Goal: Task Accomplishment & Management: Complete application form

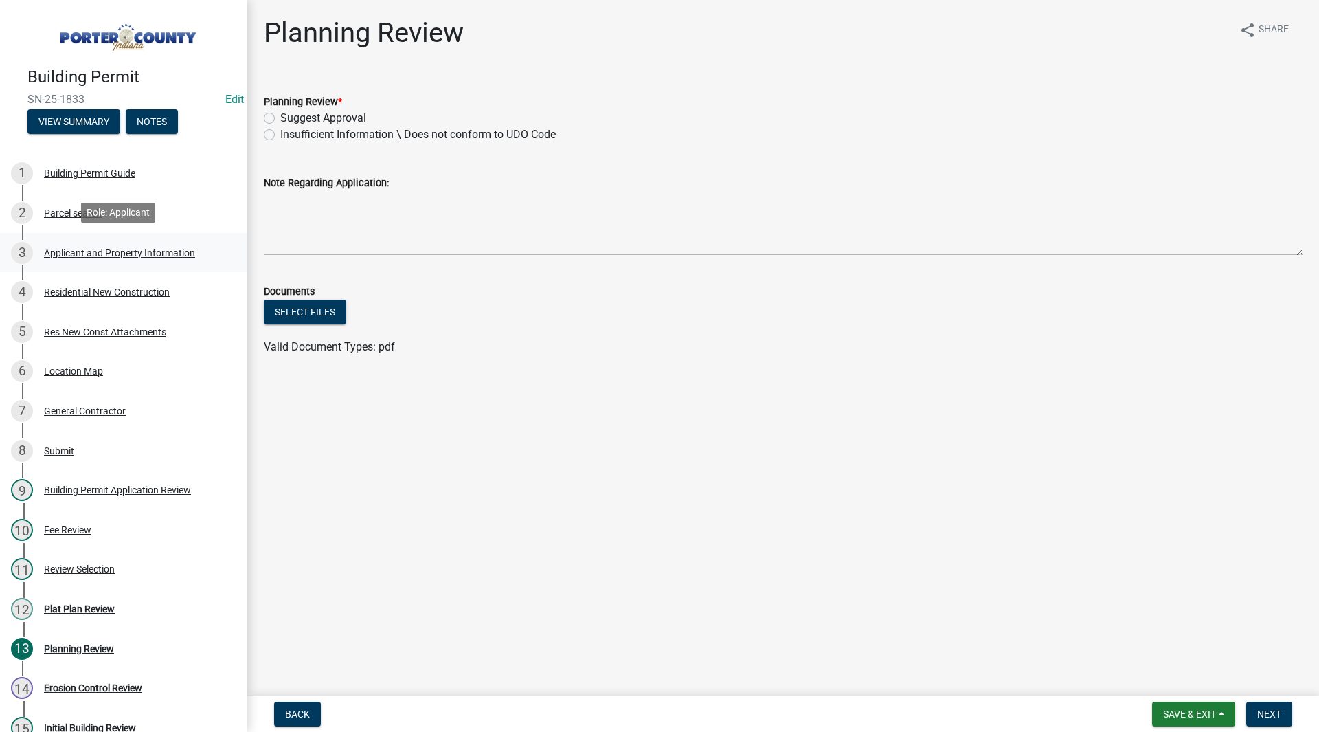
click at [89, 244] on div "3 Applicant and Property Information" at bounding box center [118, 253] width 214 height 22
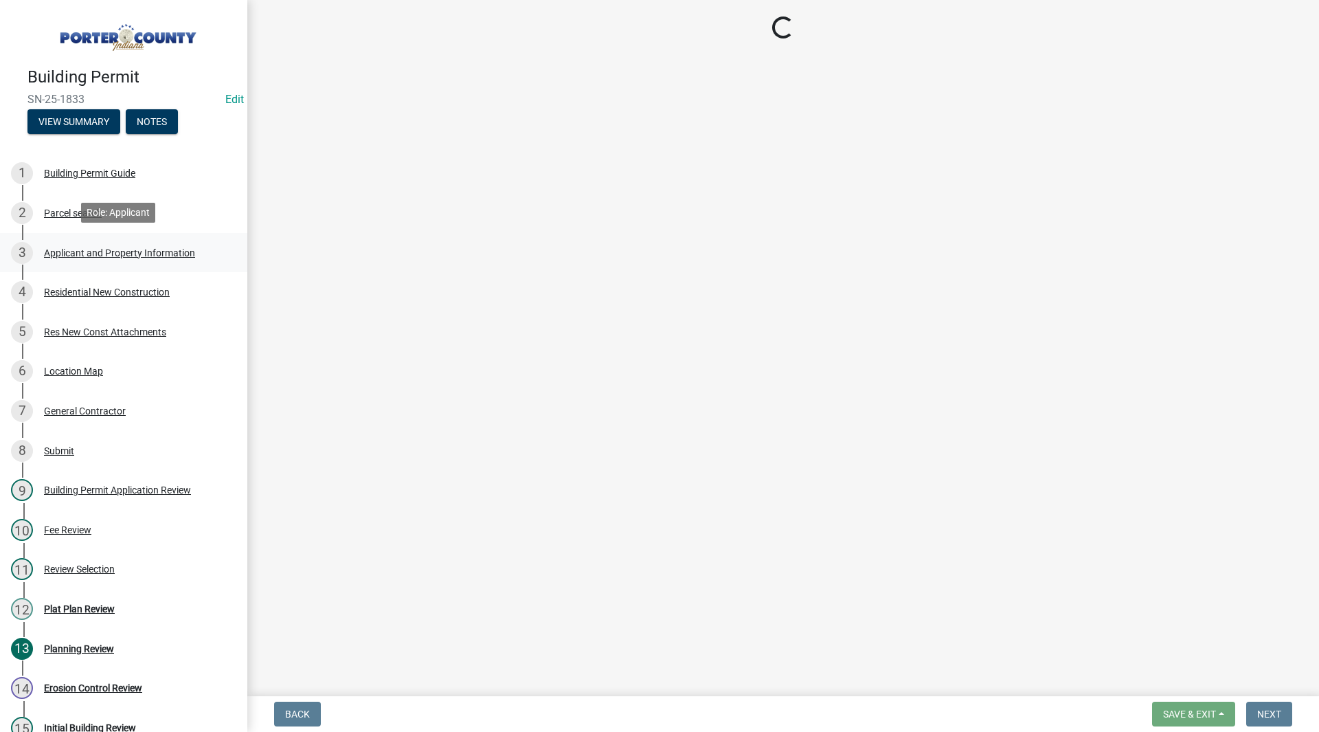
select select "6f5aa9ae-62ac-41bd-979a-9c71eae504cc"
select select "01d57b5a-7eb0-4072-b175-354c87f771f4"
select select "c8d9bed4-fb8e-49e4-81c1-b9d22bb8efef"
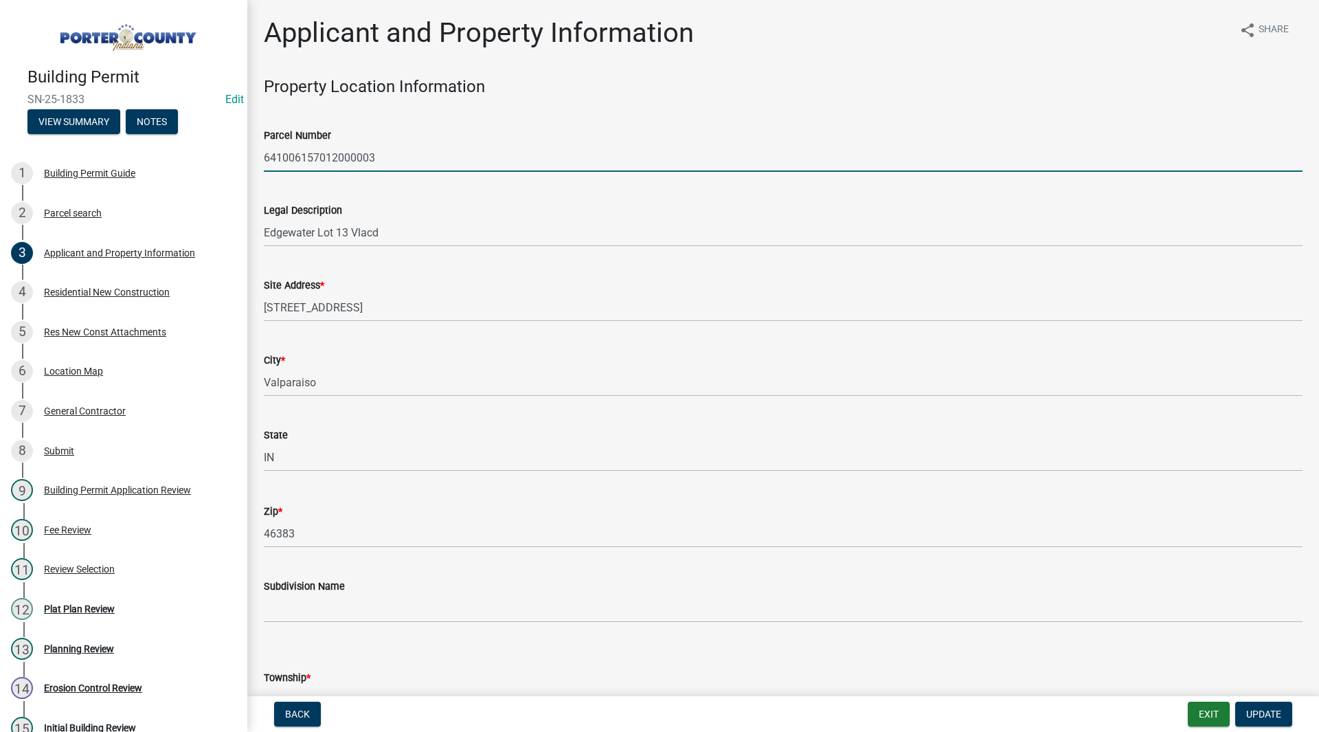
drag, startPoint x: 375, startPoint y: 156, endPoint x: 237, endPoint y: 156, distance: 138.1
click at [237, 156] on div "Building Permit SN-25-1833 Edit View Summary Notes 1 Building Permit Guide 2 Pa…" at bounding box center [659, 366] width 1319 height 732
click at [314, 184] on div "Legal Description Edgewater Lot 13 Vlacd" at bounding box center [783, 215] width 1039 height 64
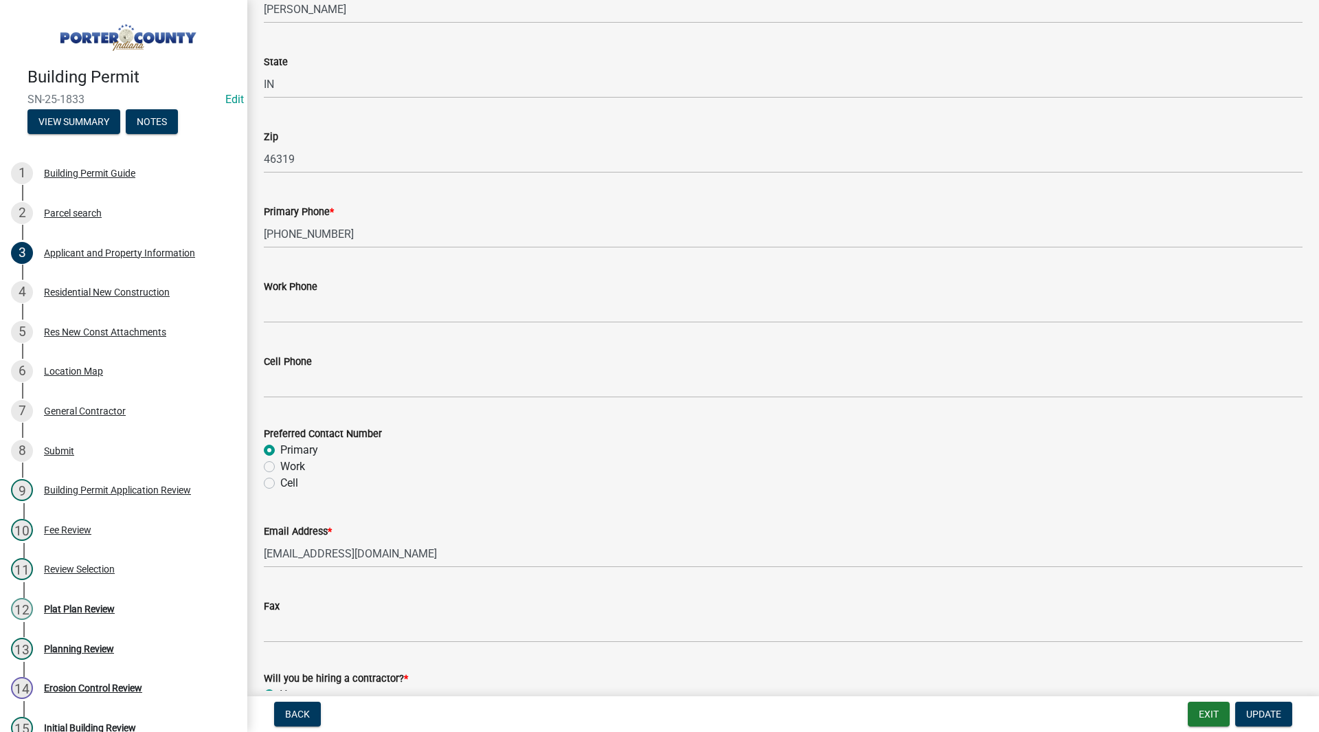
scroll to position [1838, 0]
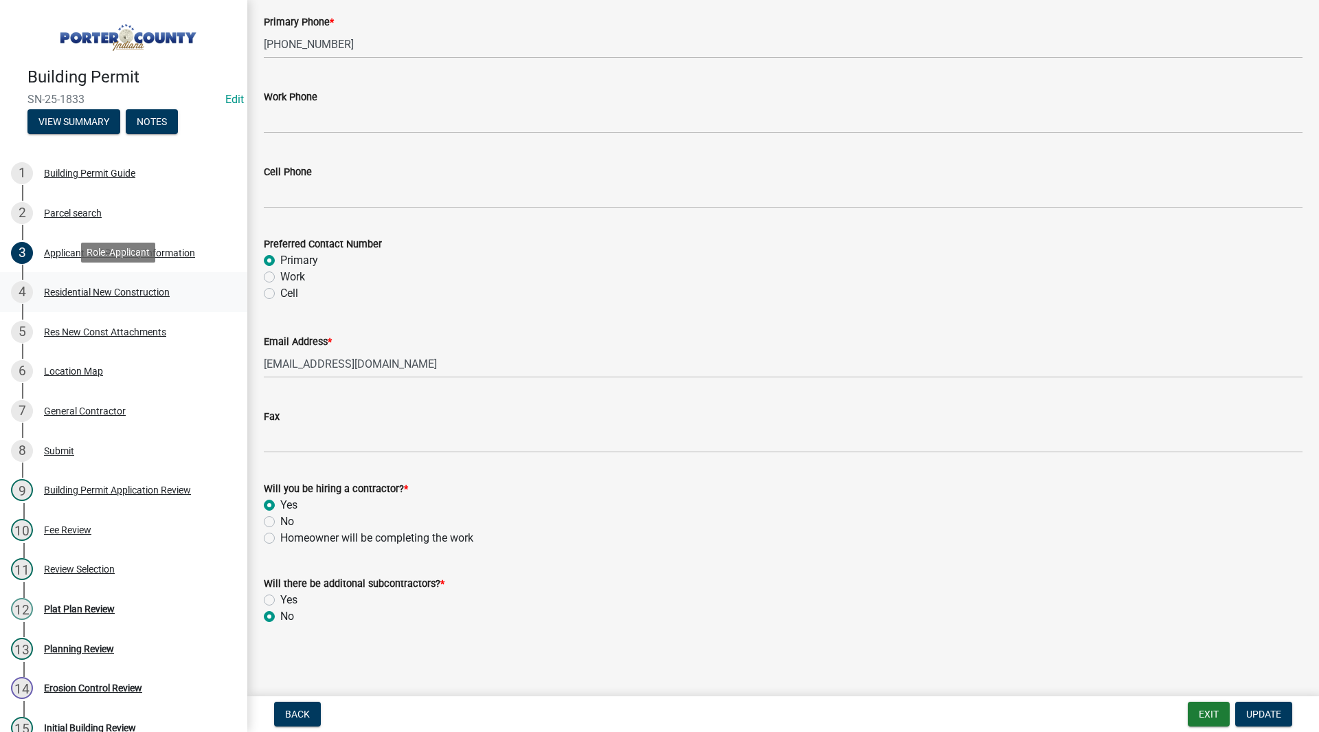
click at [51, 291] on div "Residential New Construction" at bounding box center [107, 292] width 126 height 10
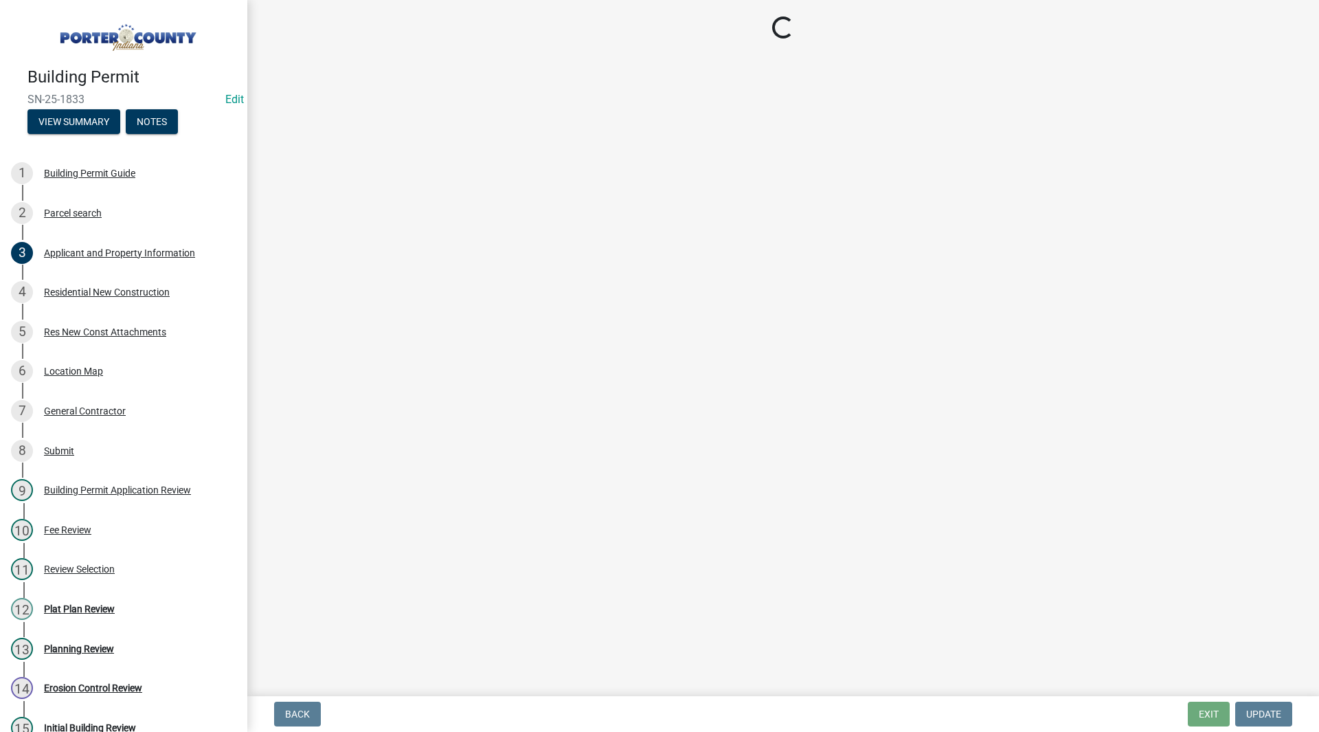
select select "9e518564-4428-4eb4-941b-0b1ac8082854"
select select "ac5c74af-6cd7-44c6-8b3b-d3d049808b18"
select select "b5a5c90e-8d72-4ffd-8079-af89c218e1ea"
select select "bc1034c9-9a5f-4372-bced-1af0bc4c05e7"
select select "b2533de0-56d2-4a1b-ad2e-8e3ba085ecca"
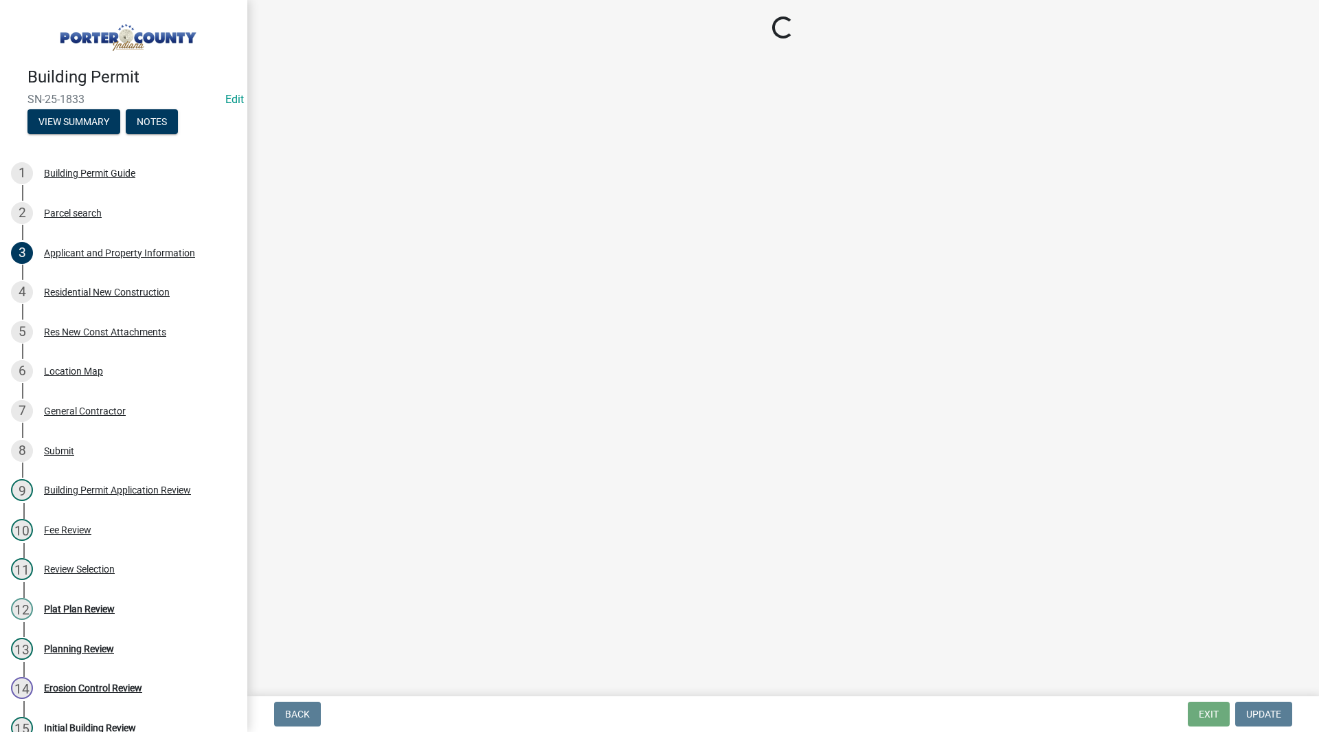
select select "d3842ca8-a9b0-43e7-b24f-ba0c572b5ff6"
select select "569fc36c-3166-4026-8764-ea78816a78f1"
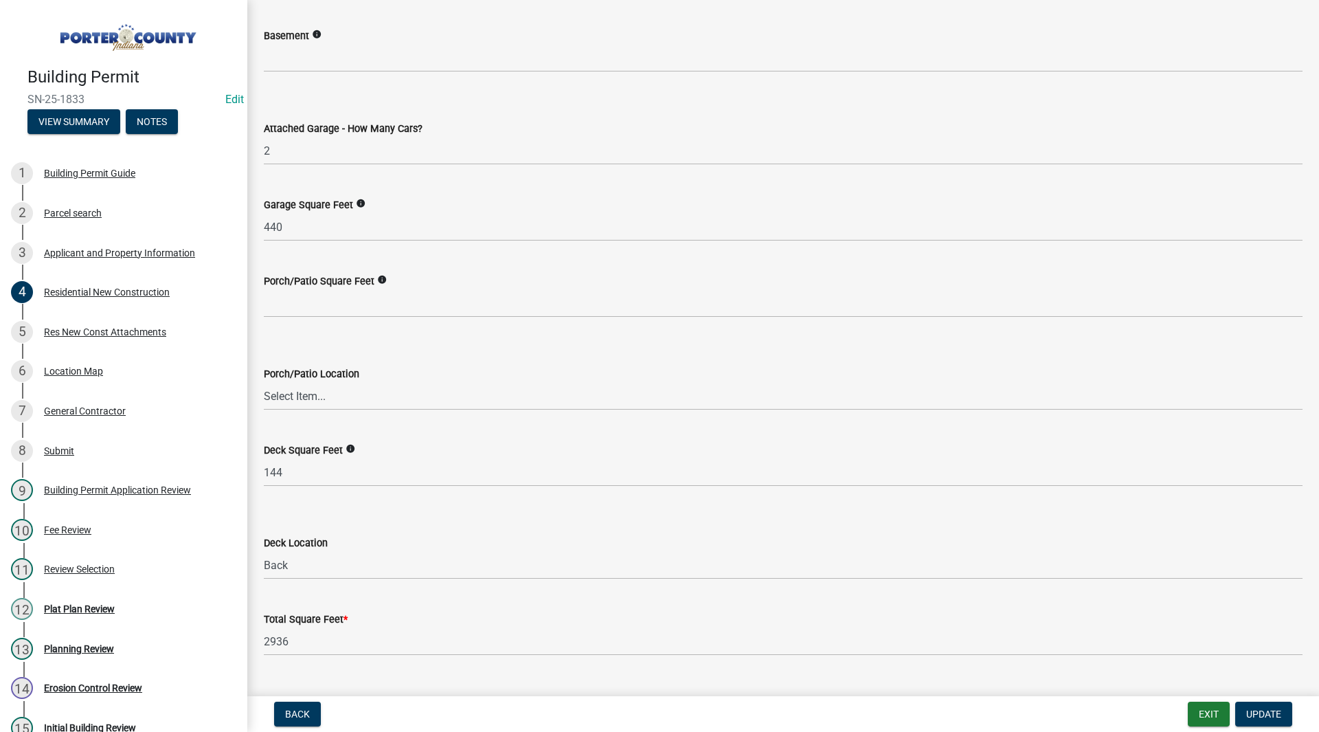
scroll to position [3552, 0]
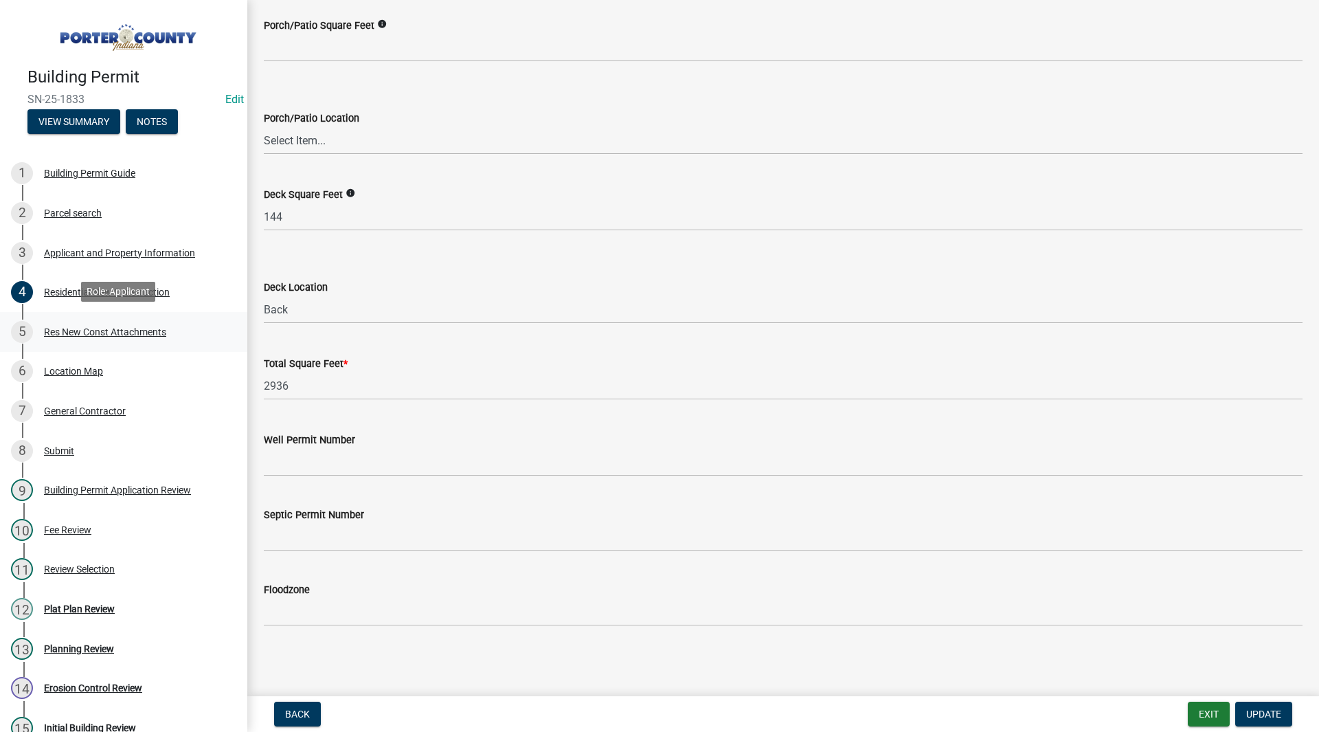
click at [111, 317] on link "5 Res New Const Attachments" at bounding box center [123, 332] width 247 height 40
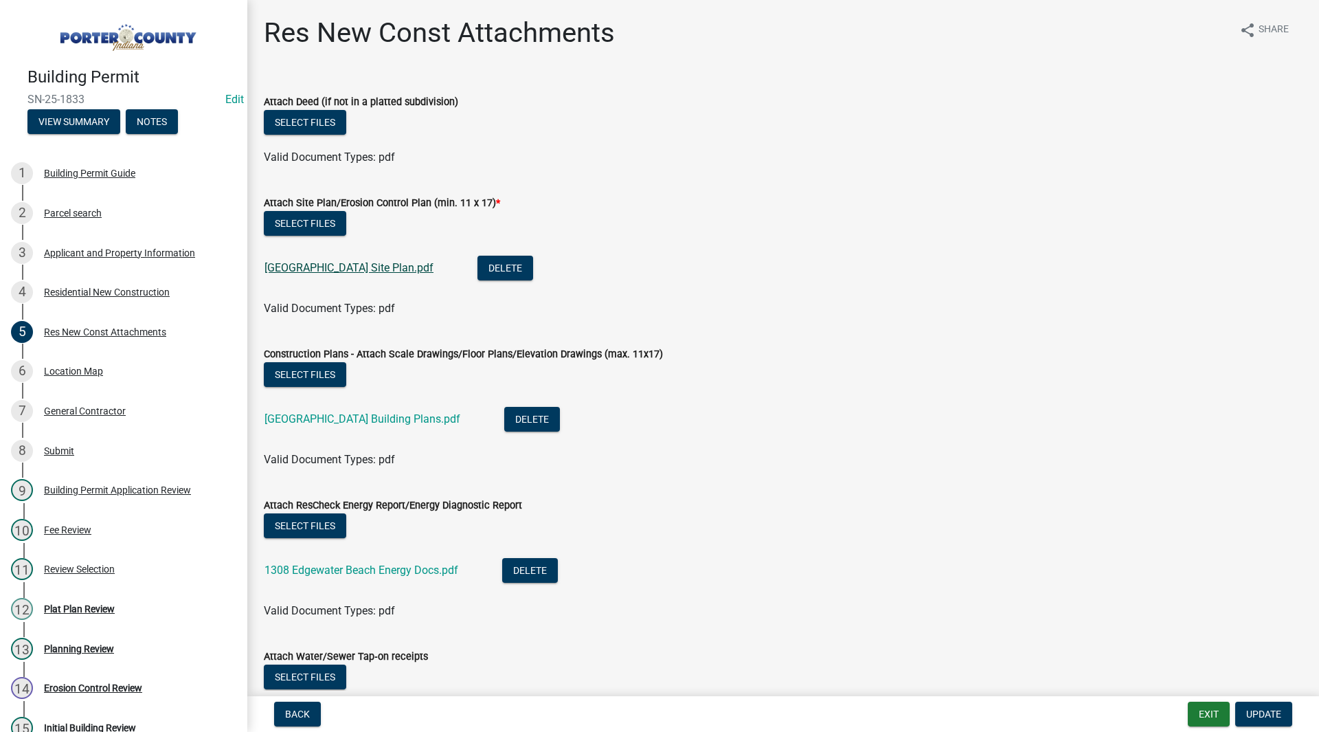
click at [406, 273] on link "[GEOGRAPHIC_DATA] Site Plan.pdf" at bounding box center [348, 267] width 169 height 13
